Goal: Obtain resource: Download file/media

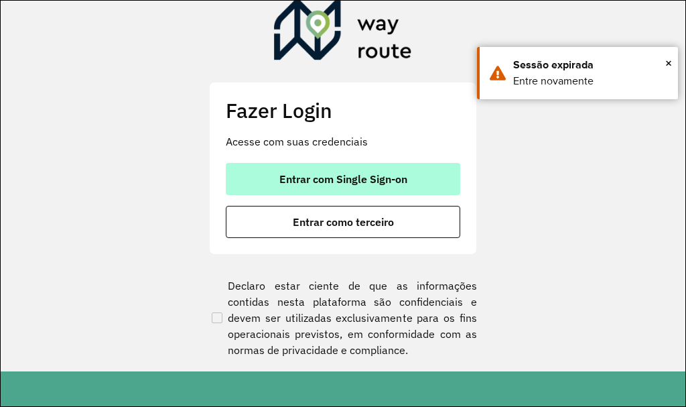
click at [286, 171] on button "Entrar com Single Sign-on" at bounding box center [343, 179] width 234 height 32
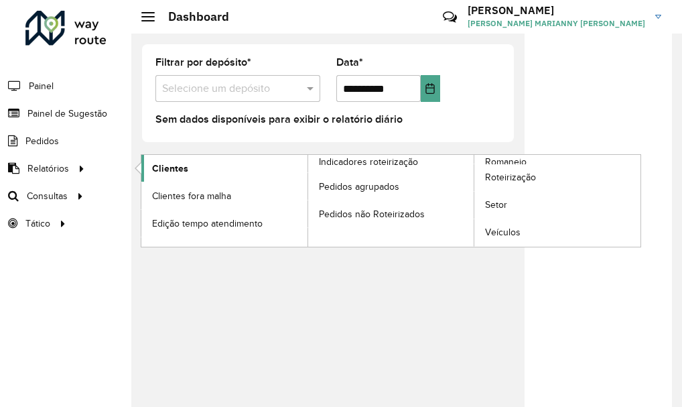
click at [207, 161] on link "Clientes" at bounding box center [224, 168] width 166 height 27
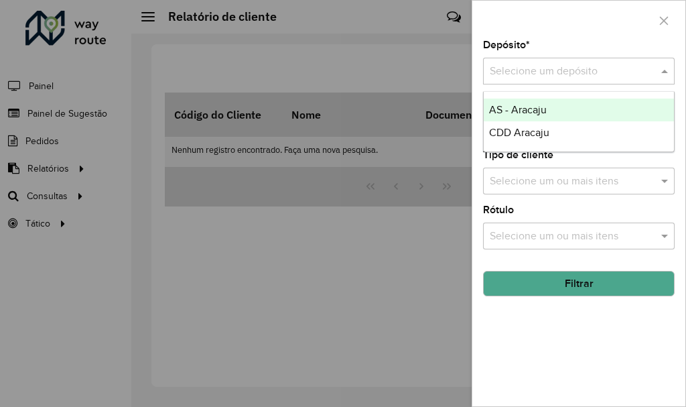
click at [518, 70] on input "text" at bounding box center [565, 72] width 151 height 16
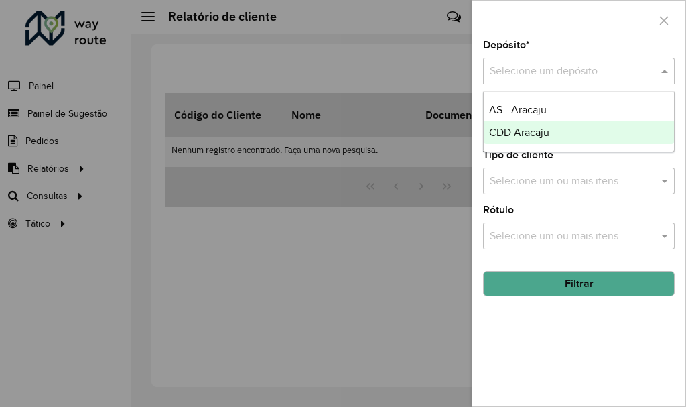
click at [514, 135] on span "CDD Aracaju" at bounding box center [519, 132] width 60 height 11
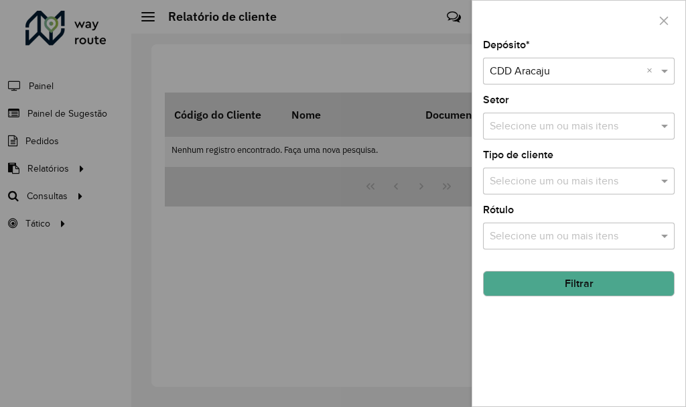
click at [558, 289] on button "Filtrar" at bounding box center [579, 283] width 192 height 25
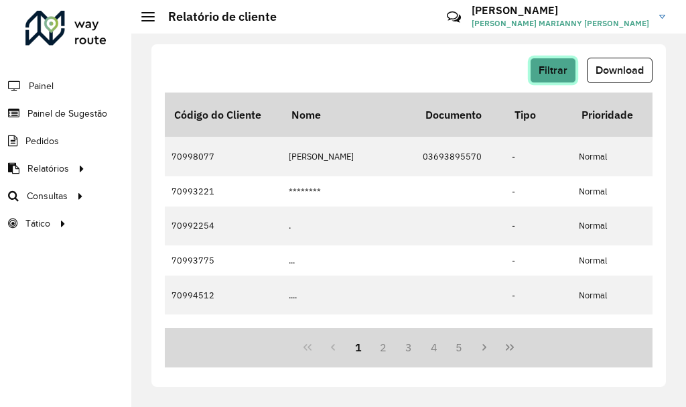
click at [544, 71] on span "Filtrar" at bounding box center [552, 69] width 29 height 11
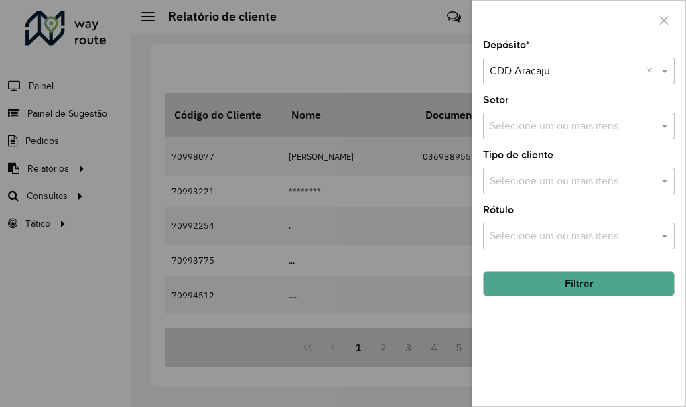
click at [536, 291] on button "Filtrar" at bounding box center [579, 283] width 192 height 25
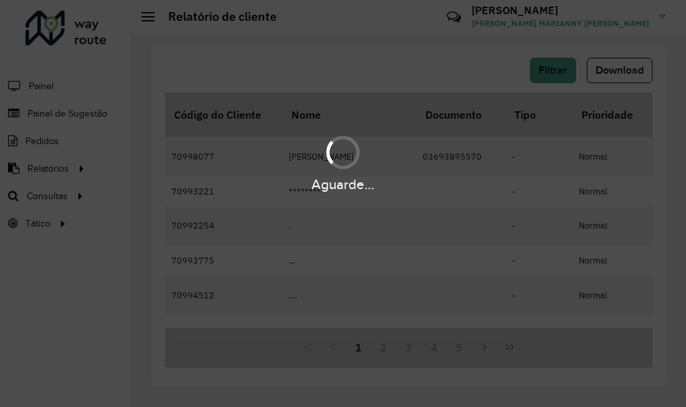
click at [469, 80] on div "Aguarde..." at bounding box center [343, 203] width 686 height 407
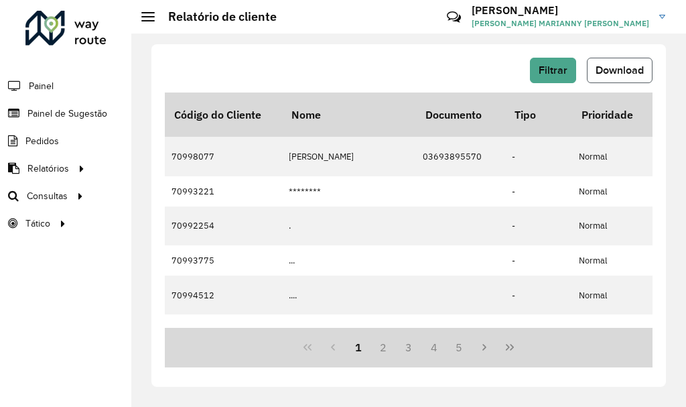
click at [601, 71] on span "Download" at bounding box center [619, 69] width 48 height 11
